Goal: Information Seeking & Learning: Learn about a topic

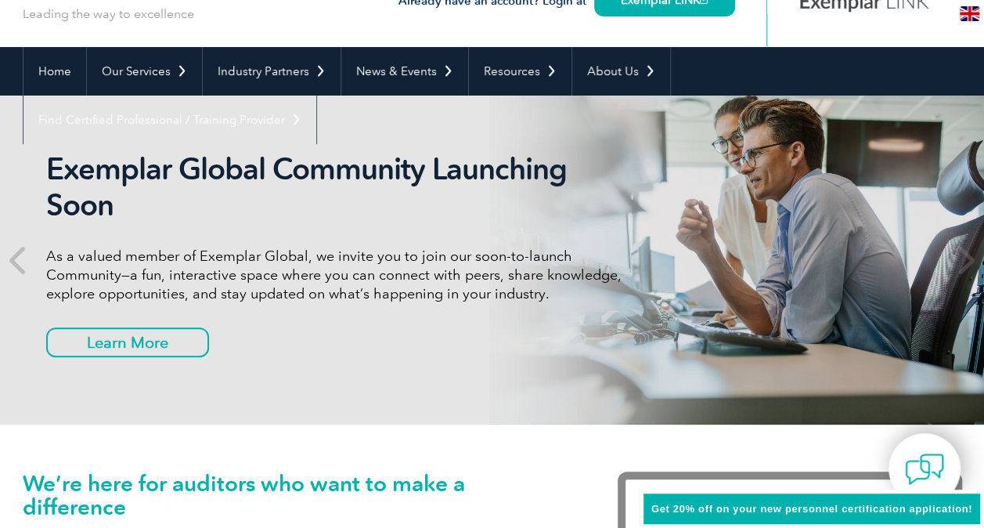
scroll to position [115, 0]
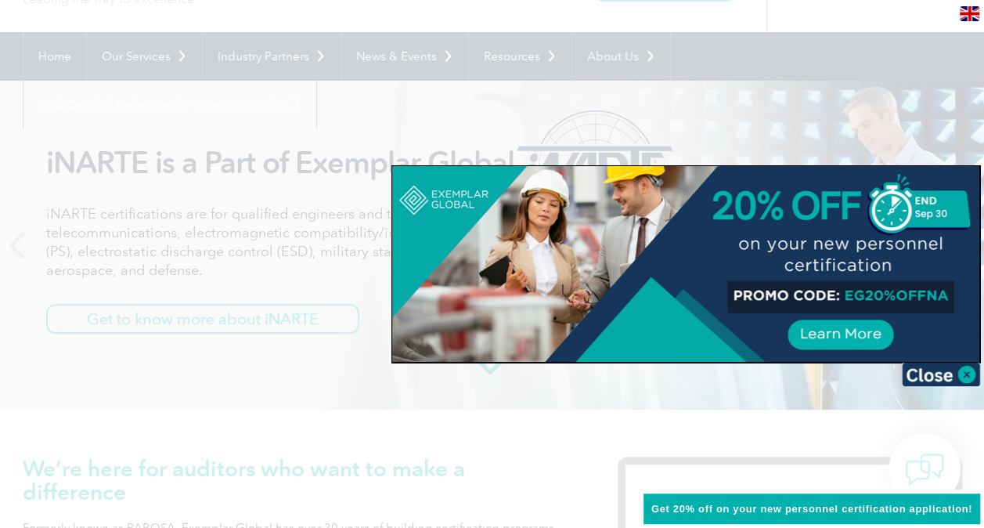
click at [966, 376] on img at bounding box center [941, 374] width 78 height 23
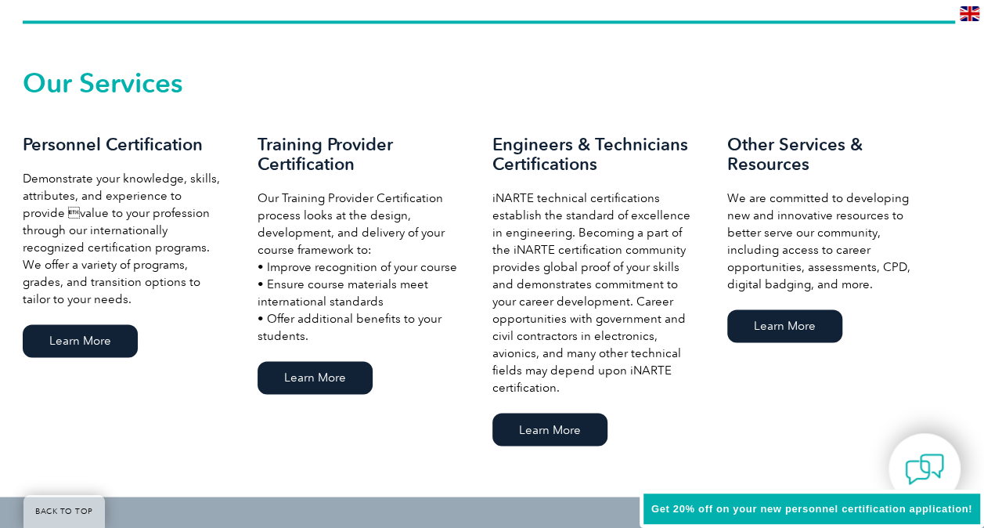
scroll to position [1058, 0]
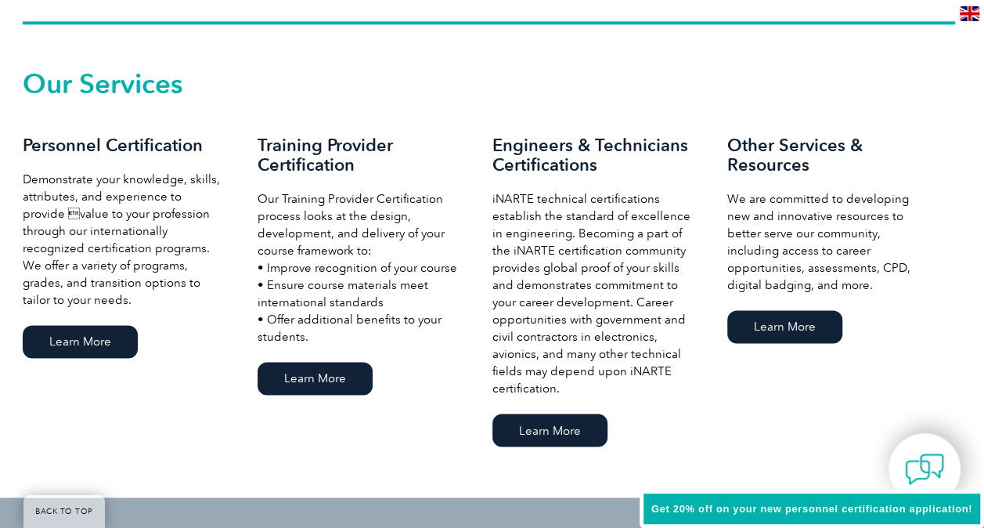
click at [84, 345] on link "Learn More" at bounding box center [80, 341] width 115 height 33
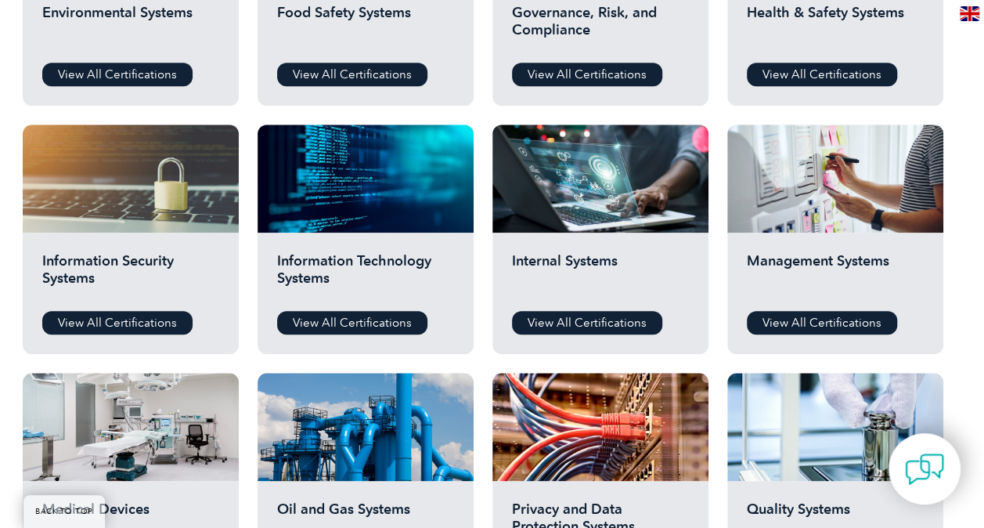
scroll to position [720, 0]
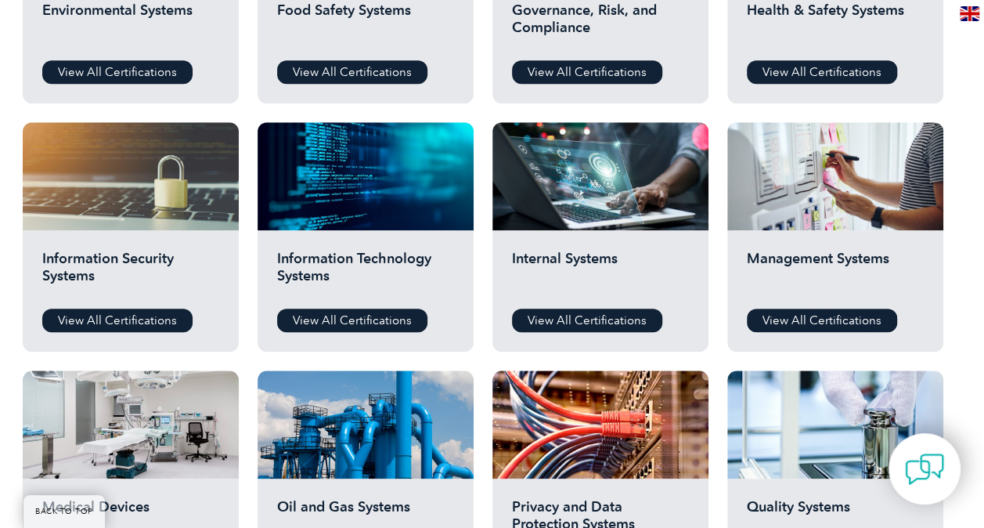
click at [813, 322] on link "View All Certifications" at bounding box center [822, 320] width 150 height 23
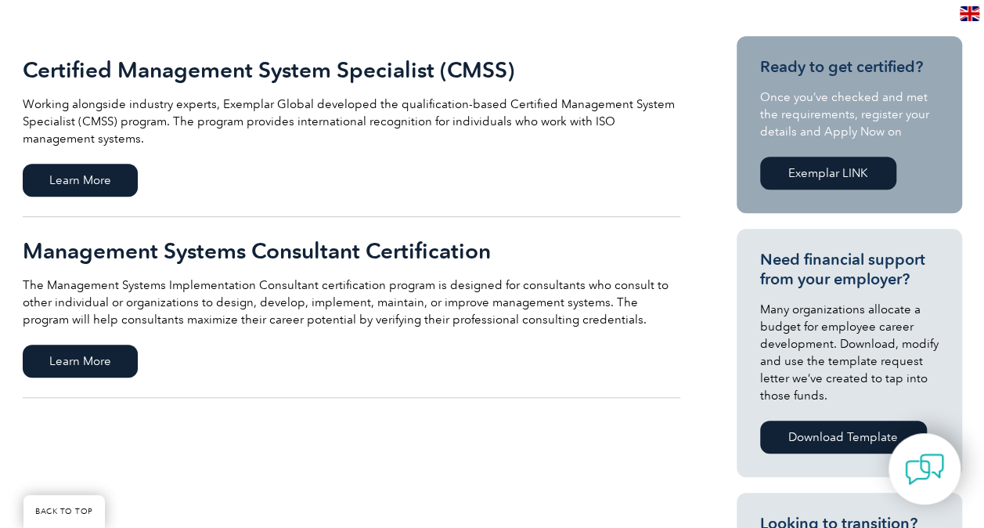
scroll to position [362, 0]
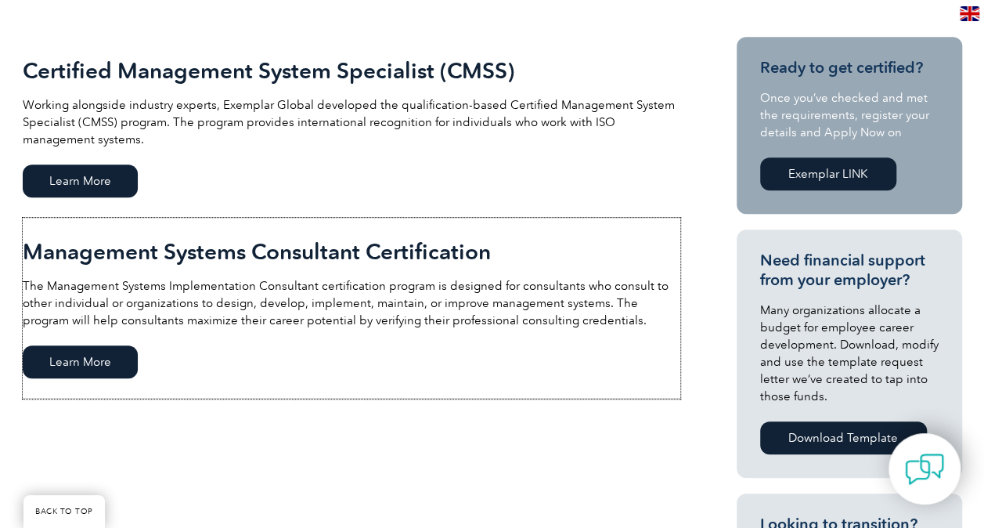
click at [78, 364] on span "Learn More" at bounding box center [80, 361] width 115 height 33
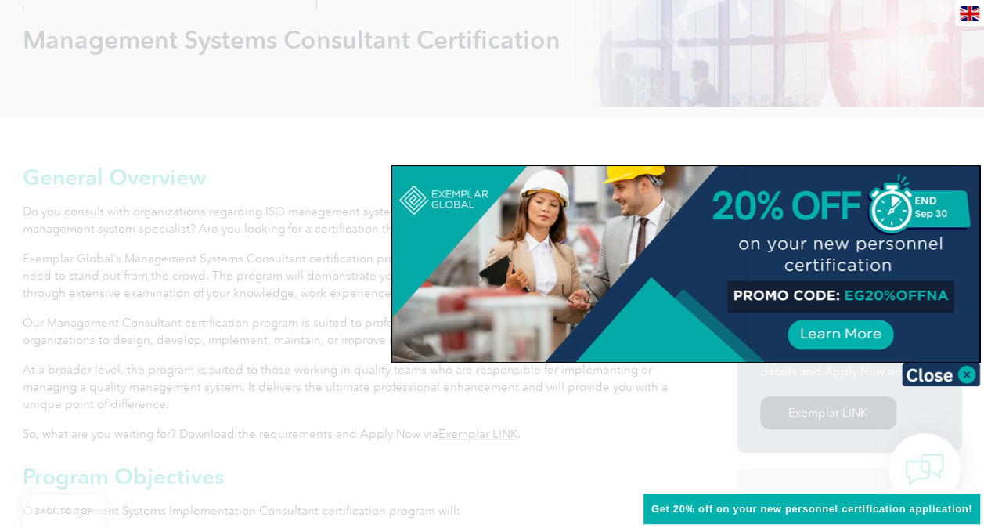
scroll to position [246, 0]
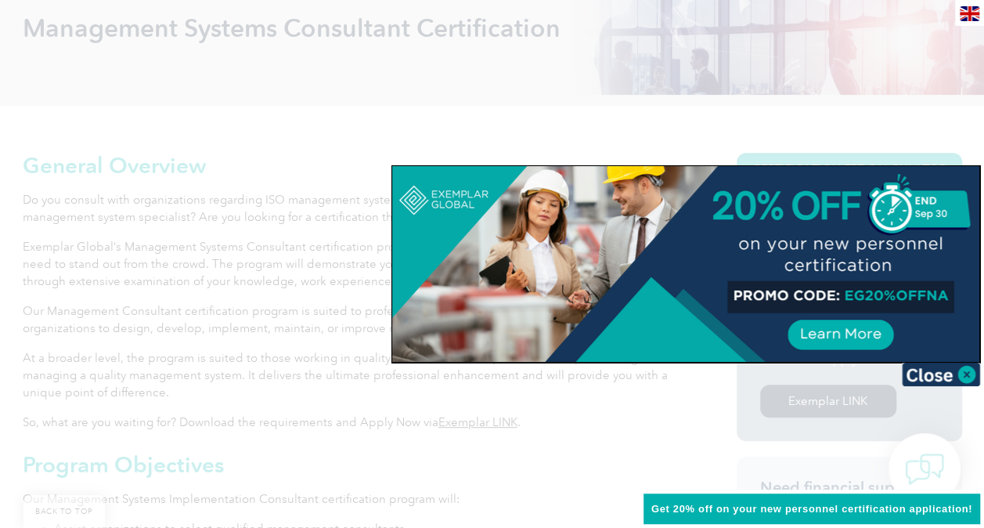
click at [969, 377] on img at bounding box center [941, 374] width 78 height 23
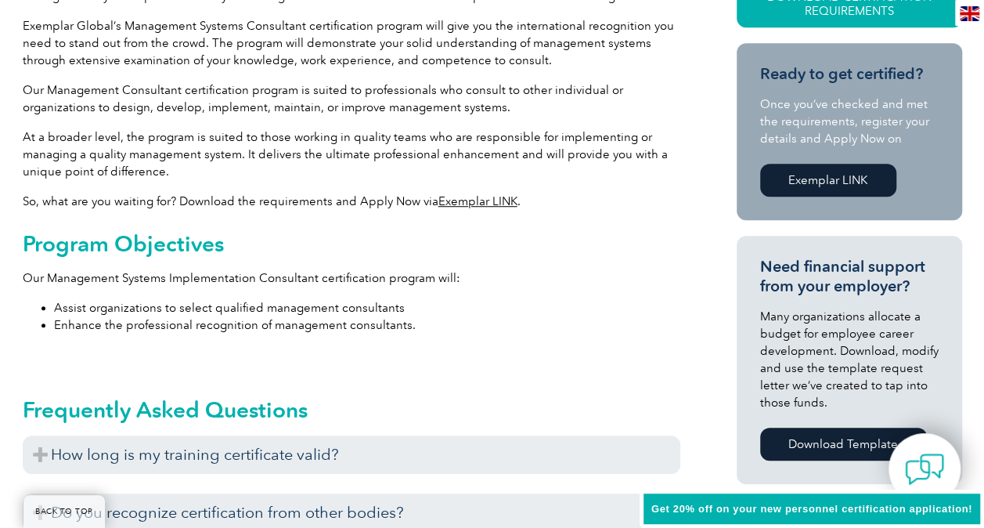
scroll to position [459, 0]
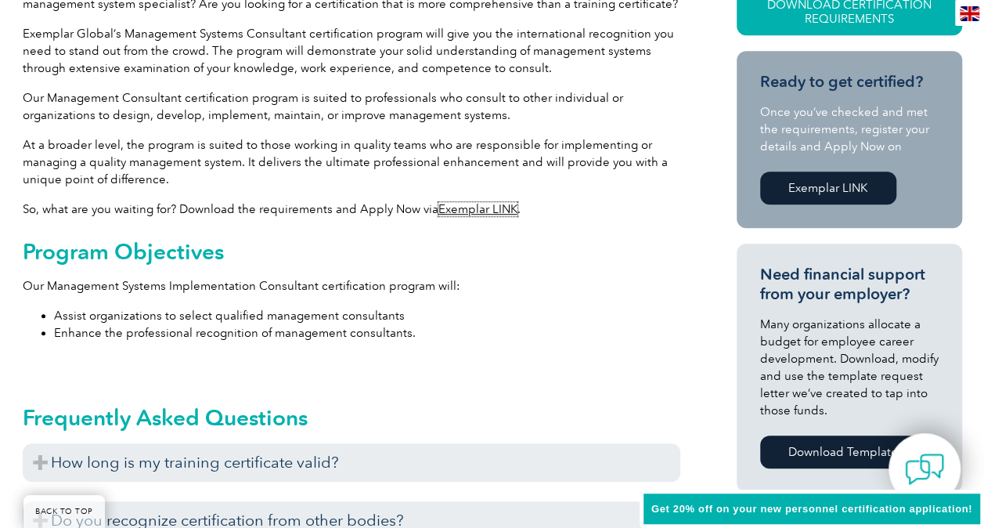
click at [478, 211] on link "Exemplar LINK" at bounding box center [478, 209] width 79 height 14
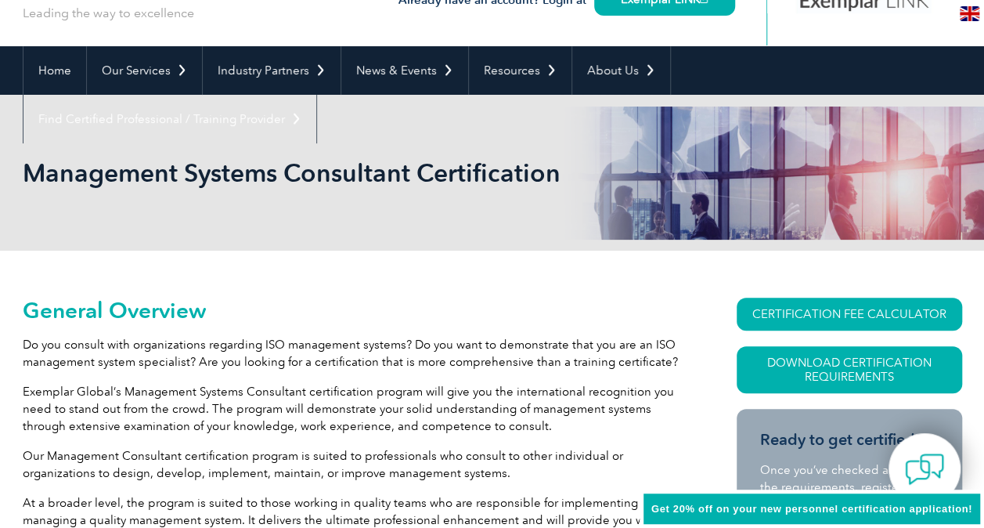
scroll to position [100, 0]
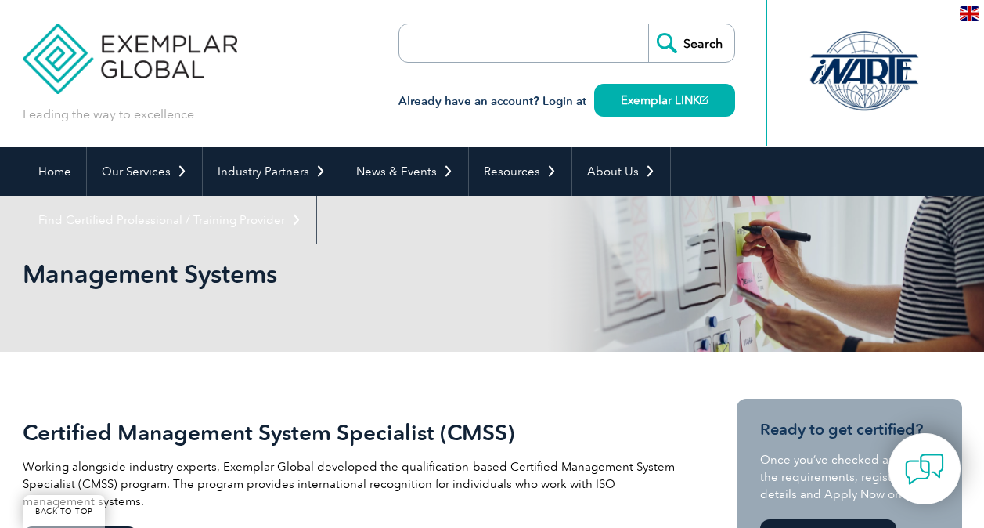
scroll to position [362, 0]
